Goal: Task Accomplishment & Management: Manage account settings

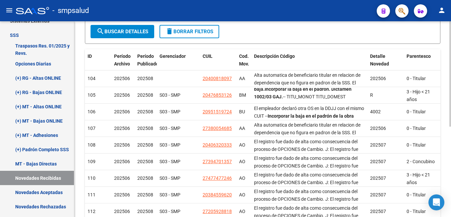
scroll to position [167, 0]
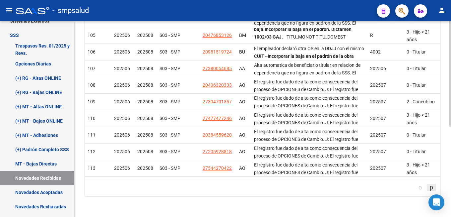
click at [429, 186] on icon "go to next page" at bounding box center [431, 187] width 5 height 8
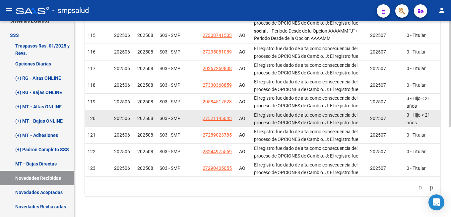
scroll to position [25, 0]
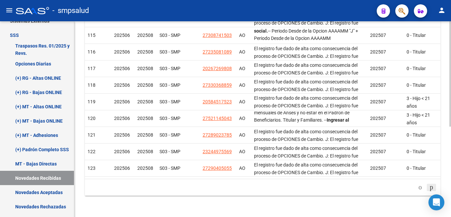
click at [431, 185] on icon "go to next page" at bounding box center [431, 187] width 5 height 8
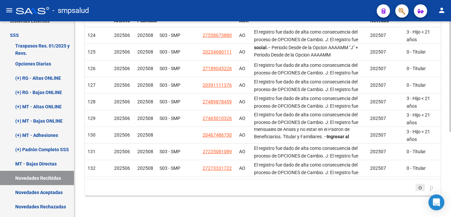
click at [418, 187] on icon "go to previous page" at bounding box center [420, 187] width 5 height 8
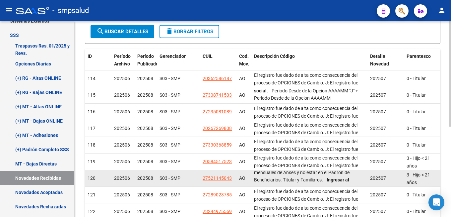
scroll to position [167, 0]
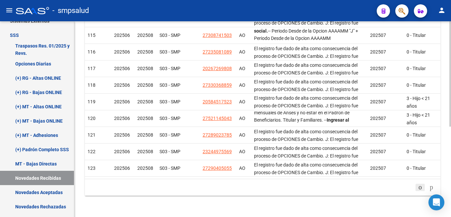
click at [418, 186] on icon "go to previous page" at bounding box center [420, 187] width 5 height 8
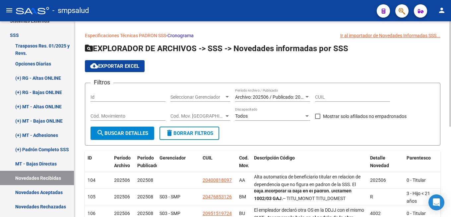
scroll to position [102, 0]
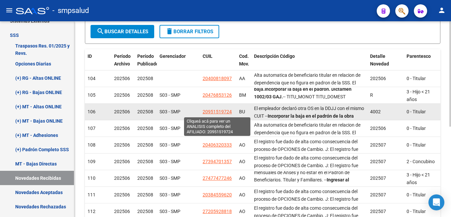
click at [215, 112] on span "20951519724" at bounding box center [217, 111] width 29 height 5
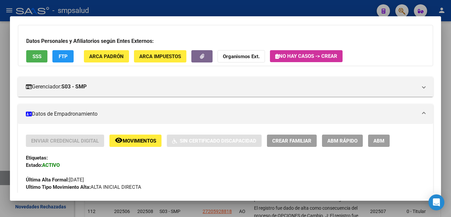
scroll to position [108, 0]
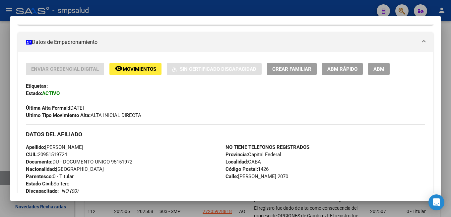
drag, startPoint x: 385, startPoint y: 68, endPoint x: 372, endPoint y: 69, distance: 13.3
click at [385, 68] on button "ABM" at bounding box center [379, 69] width 22 height 12
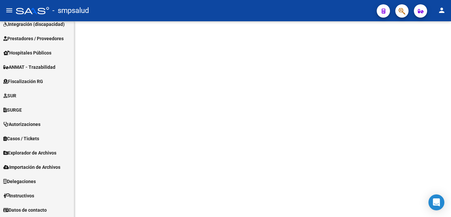
scroll to position [250, 0]
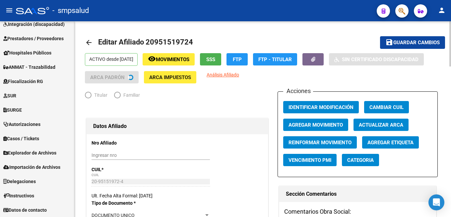
radio input "true"
type input "30-69550405-1"
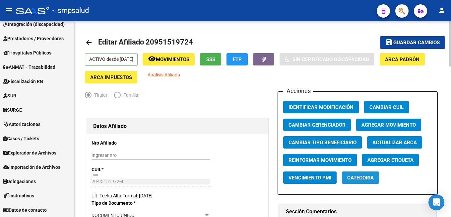
click at [362, 176] on span "Categoria" at bounding box center [360, 178] width 27 height 6
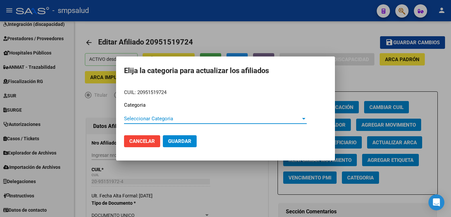
click at [178, 119] on span "Seleccionar Categoria" at bounding box center [212, 118] width 177 height 6
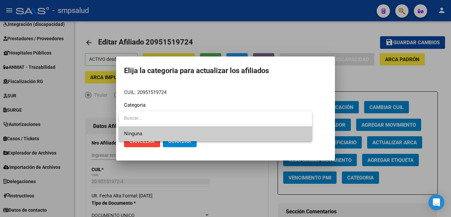
drag, startPoint x: 283, startPoint y: 92, endPoint x: 295, endPoint y: 86, distance: 13.4
click at [284, 92] on div at bounding box center [225, 108] width 451 height 217
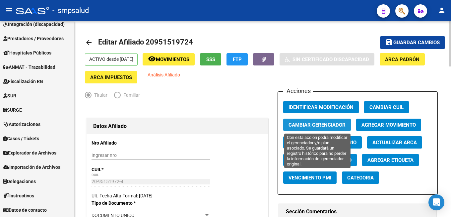
click at [302, 124] on span "Cambiar Gerenciador" at bounding box center [317, 125] width 57 height 6
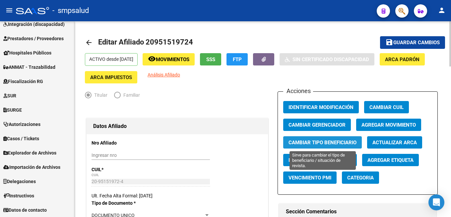
click at [343, 142] on span "Cambiar Tipo Beneficiario" at bounding box center [323, 142] width 68 height 6
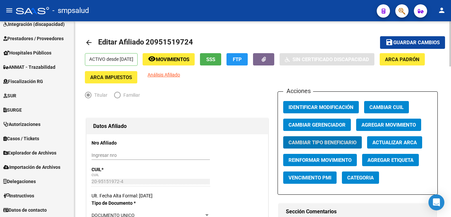
click at [399, 124] on span "Agregar Movimiento" at bounding box center [389, 125] width 54 height 6
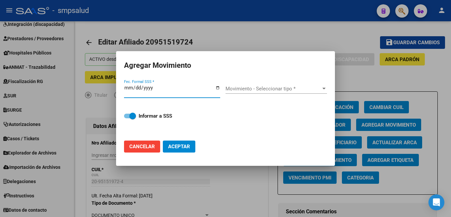
click at [217, 91] on input "Fec. Formal SSS *" at bounding box center [172, 90] width 96 height 11
type input "[DATE]"
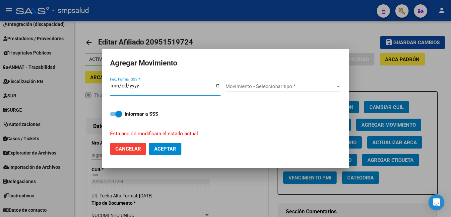
click at [290, 88] on span "Movimiento - Seleccionar tipo *" at bounding box center [281, 86] width 110 height 6
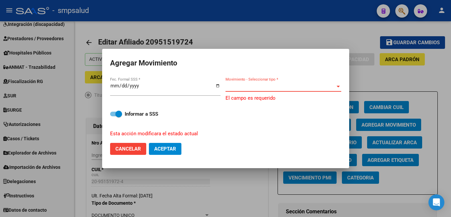
click at [304, 85] on span "Movimiento - Seleccionar tipo *" at bounding box center [281, 86] width 110 height 6
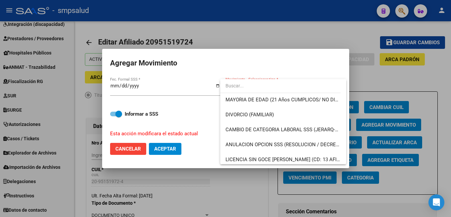
scroll to position [153, 0]
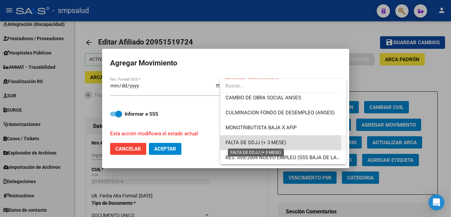
click at [241, 145] on span "FALTA DE DDJJ (+ 3 MESE)" at bounding box center [256, 142] width 61 height 6
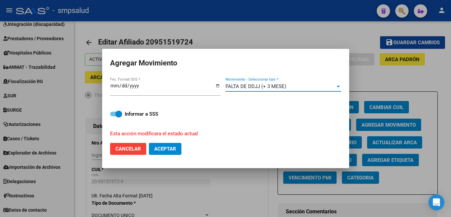
click at [163, 146] on span "Aceptar" at bounding box center [165, 149] width 22 height 6
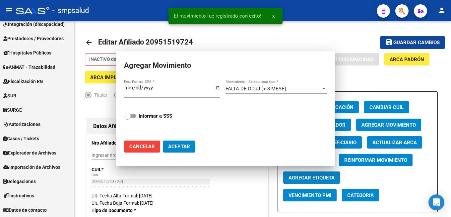
checkbox input "false"
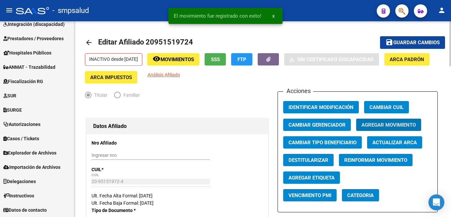
click at [433, 68] on div "INACTIVO desde [DATE] remove_red_eye Movimientos SSS FTP Sin Certificado Discap…" at bounding box center [263, 68] width 356 height 30
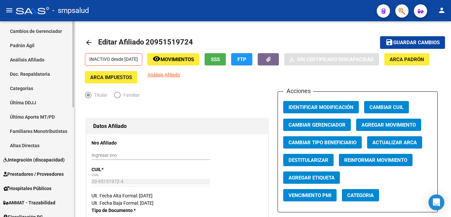
scroll to position [0, 0]
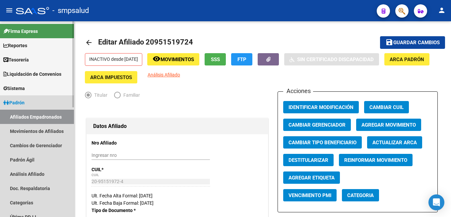
click at [56, 117] on link "Afiliados Empadronados" at bounding box center [37, 116] width 74 height 14
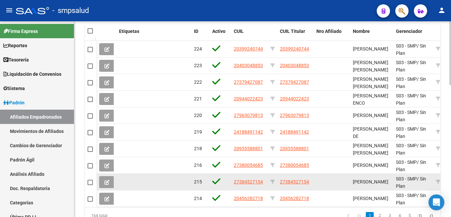
scroll to position [403, 0]
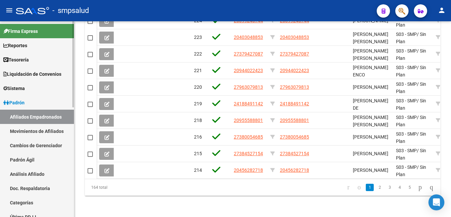
click at [42, 129] on link "Movimientos de Afiliados" at bounding box center [37, 131] width 74 height 14
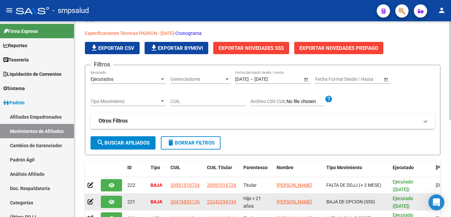
scroll to position [87, 0]
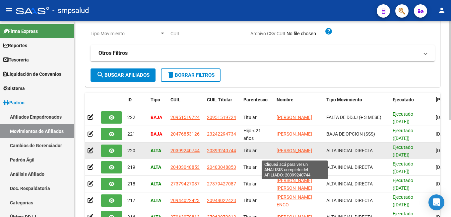
click at [302, 148] on span "[PERSON_NAME]" at bounding box center [295, 150] width 36 height 5
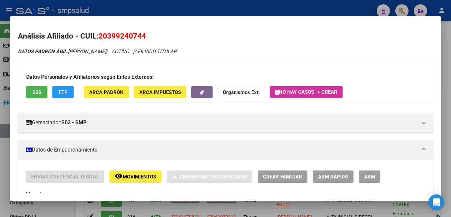
scroll to position [72, 0]
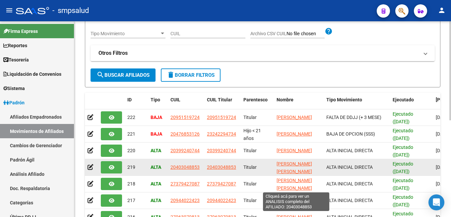
click at [293, 166] on span "[PERSON_NAME] [PERSON_NAME] [PERSON_NAME]" at bounding box center [295, 171] width 36 height 21
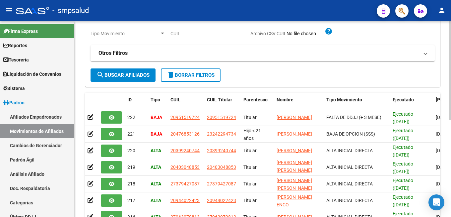
scroll to position [155, 0]
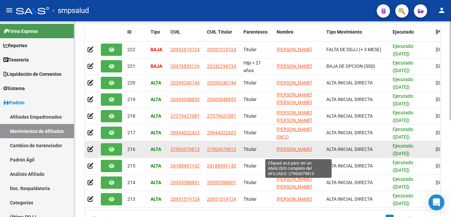
click at [287, 146] on span "[PERSON_NAME]" at bounding box center [295, 148] width 36 height 5
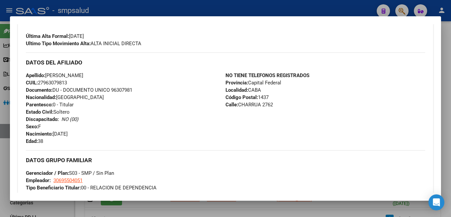
scroll to position [0, 0]
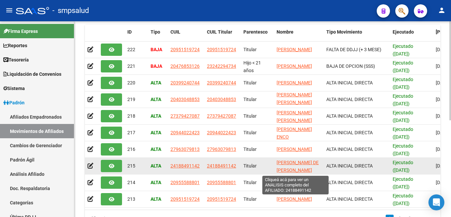
click at [301, 161] on span "[PERSON_NAME] DE [PERSON_NAME]" at bounding box center [298, 166] width 42 height 13
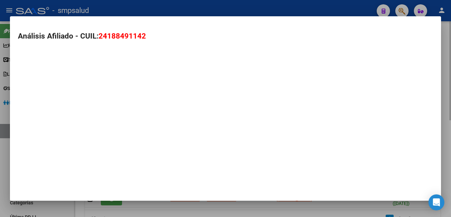
type textarea "24188491142"
click at [301, 161] on mat-dialog-container "Análisis Afiliado - CUIL: 24188491142" at bounding box center [225, 108] width 431 height 184
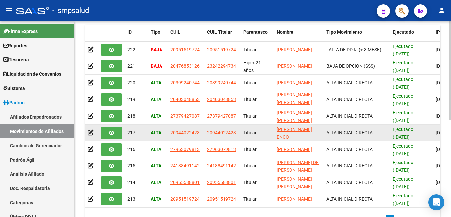
scroll to position [191, 0]
